Goal: Task Accomplishment & Management: Use online tool/utility

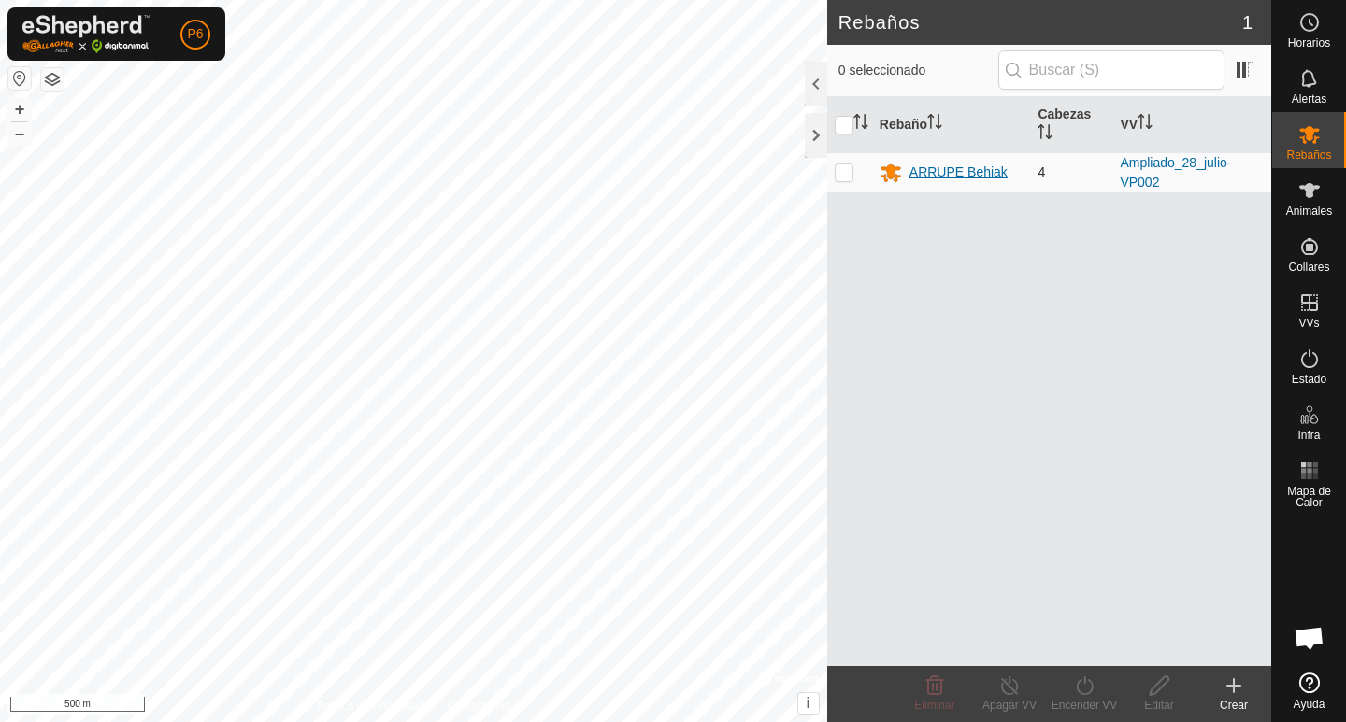
click at [936, 168] on div "ARRUPE Behiak" at bounding box center [958, 173] width 98 height 20
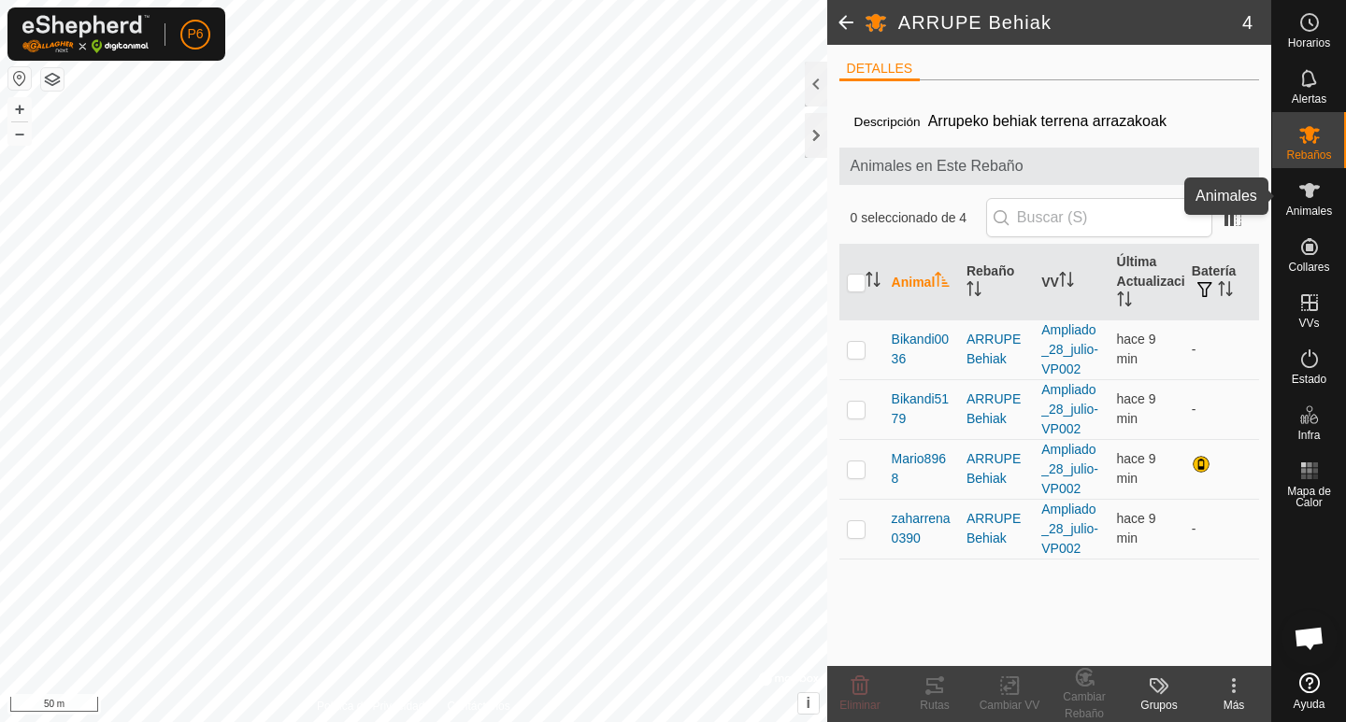
click at [1317, 202] on es-animals-svg-icon at bounding box center [1309, 191] width 34 height 30
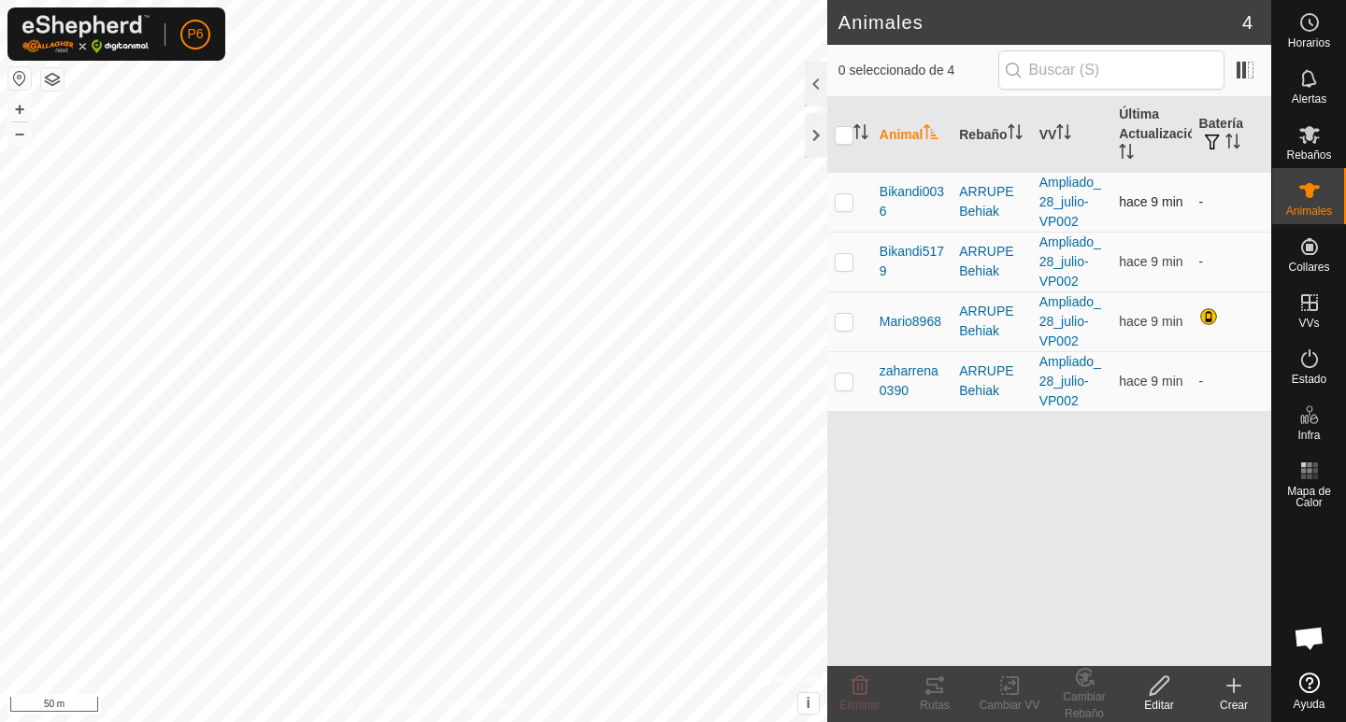
click at [847, 203] on p-checkbox at bounding box center [843, 201] width 19 height 15
click at [935, 698] on div "Rutas" at bounding box center [934, 705] width 75 height 17
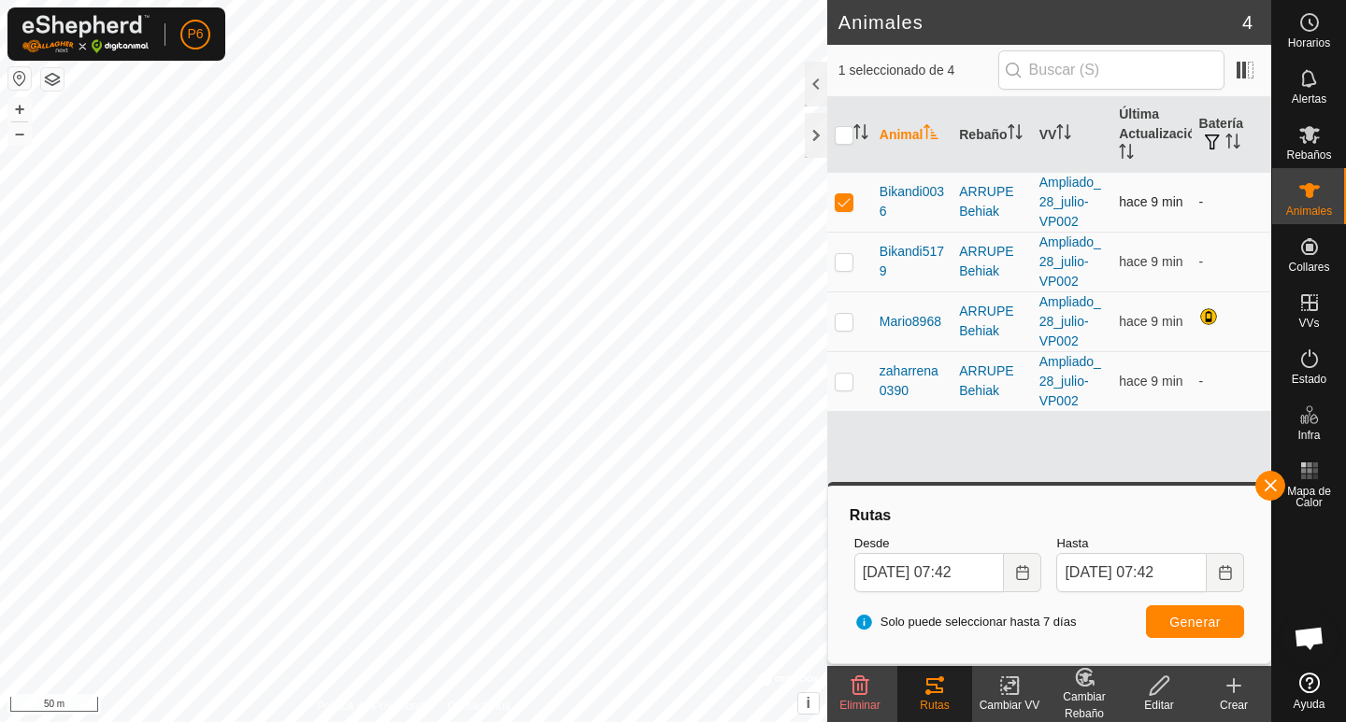
click at [847, 198] on p-checkbox at bounding box center [843, 201] width 19 height 15
checkbox input "false"
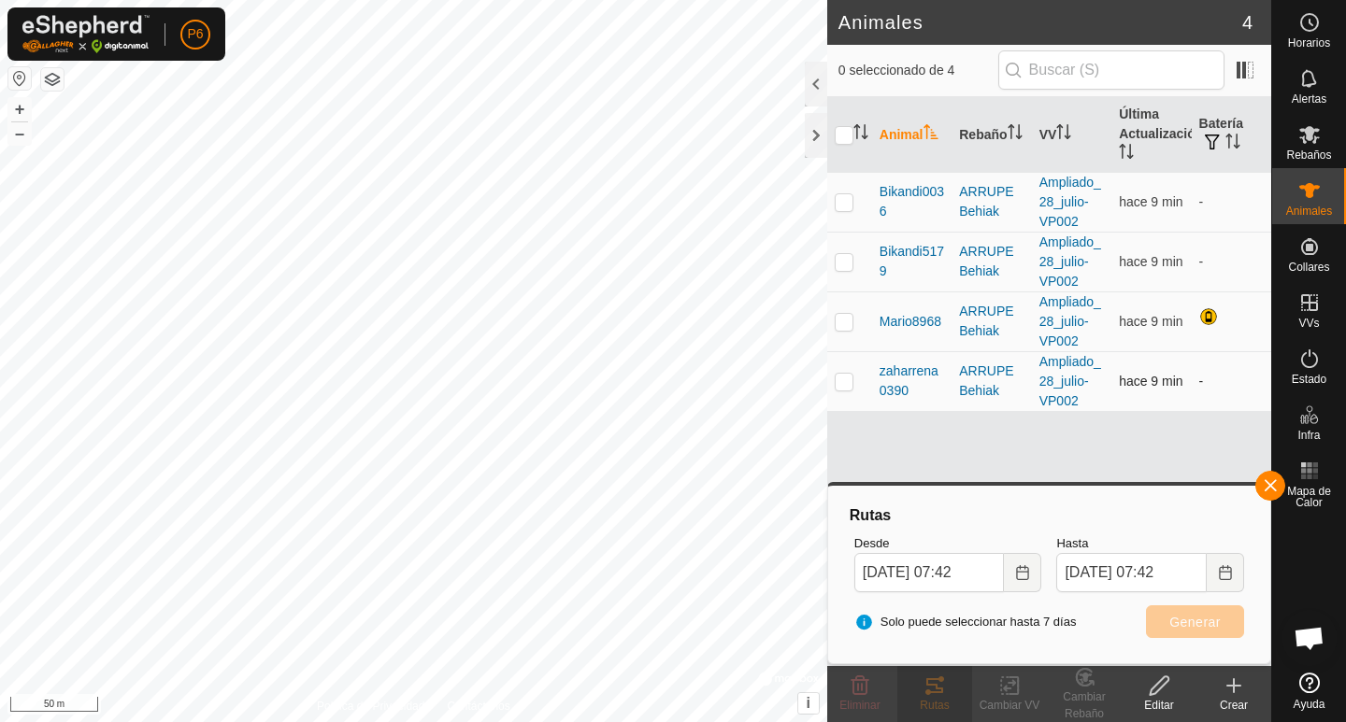
click at [842, 378] on p-checkbox at bounding box center [843, 381] width 19 height 15
checkbox input "true"
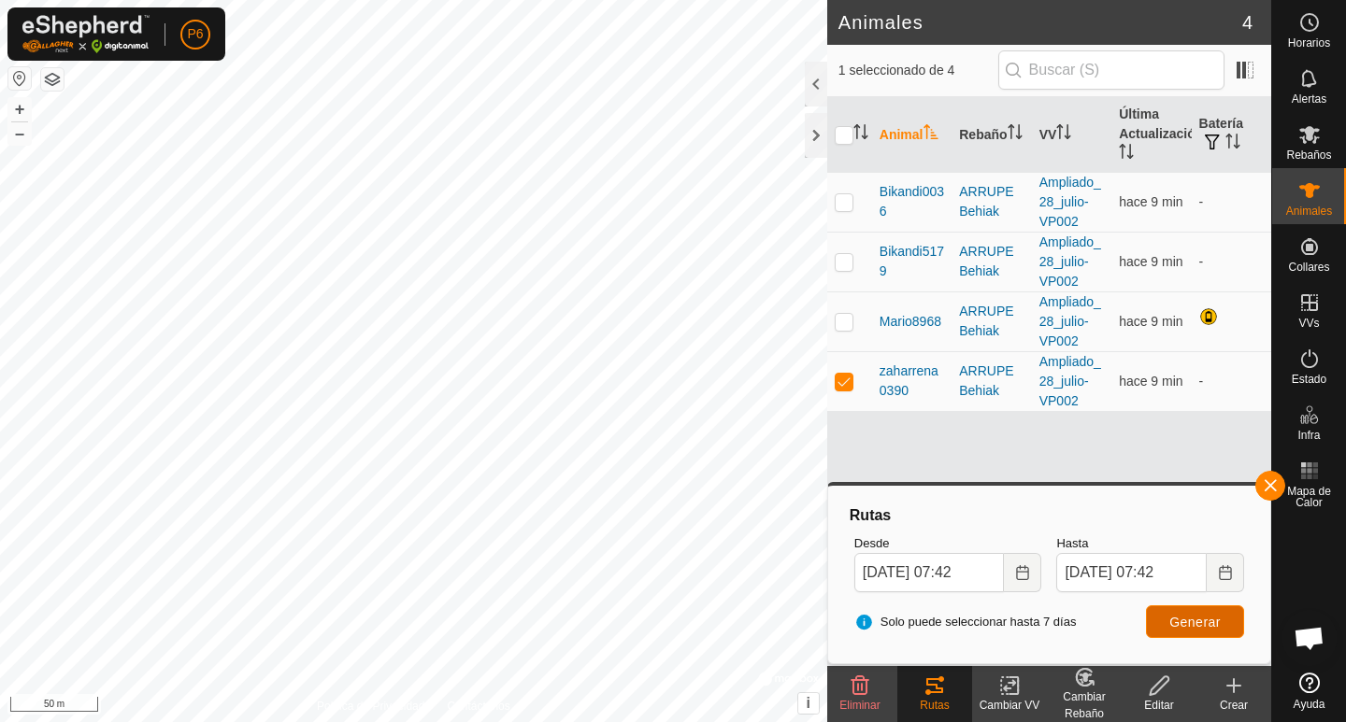
click at [1188, 624] on span "Generar" at bounding box center [1194, 622] width 51 height 15
